Goal: Task Accomplishment & Management: Manage account settings

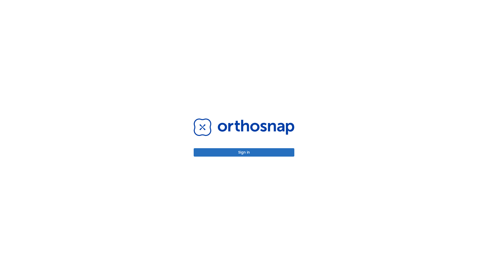
click at [244, 152] on button "Sign in" at bounding box center [244, 152] width 101 height 8
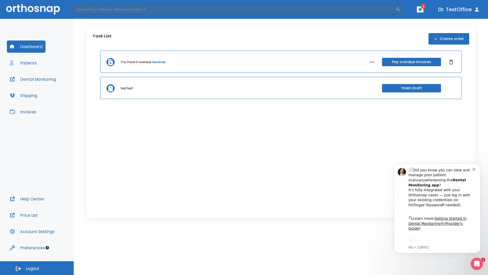
click at [37, 268] on span "Logout" at bounding box center [32, 269] width 13 height 6
